Goal: Information Seeking & Learning: Check status

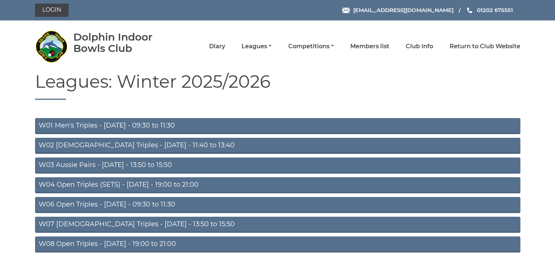
click at [156, 124] on link "W01 Men's Triples - Monday - 09:30 to 11:30" at bounding box center [277, 126] width 485 height 16
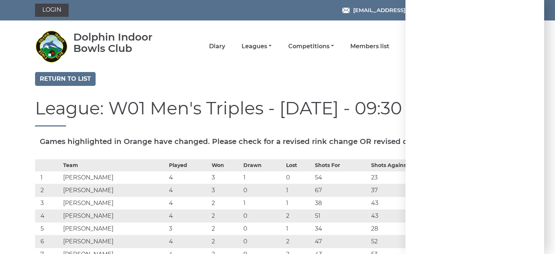
click at [536, 11] on div at bounding box center [474, 127] width 139 height 254
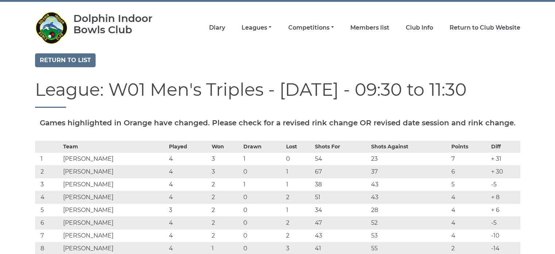
scroll to position [18, 0]
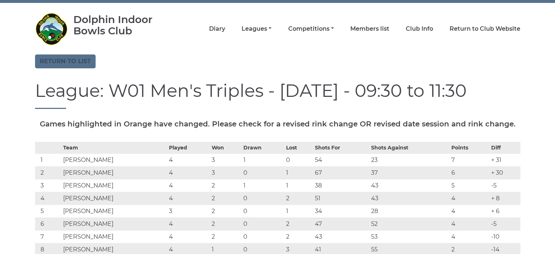
click at [71, 58] on link "Return to list" at bounding box center [65, 61] width 61 height 14
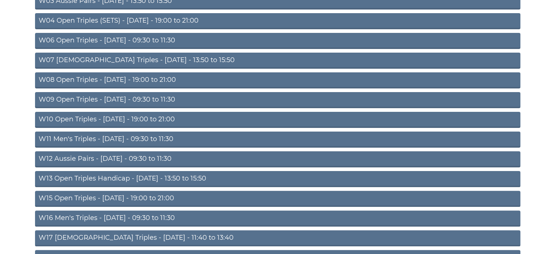
scroll to position [165, 0]
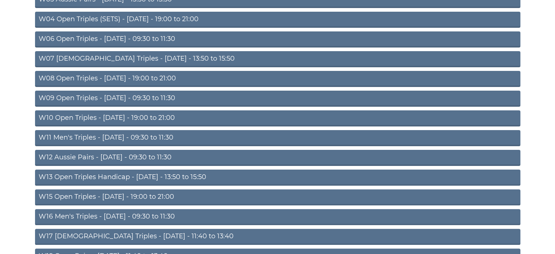
click at [147, 40] on link "W06 Open Triples - Tuesday - 09:30 to 11:30" at bounding box center [277, 39] width 485 height 16
